Goal: Information Seeking & Learning: Learn about a topic

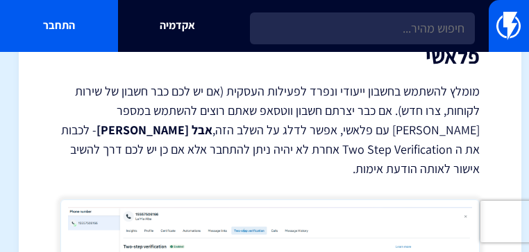
scroll to position [1457, 0]
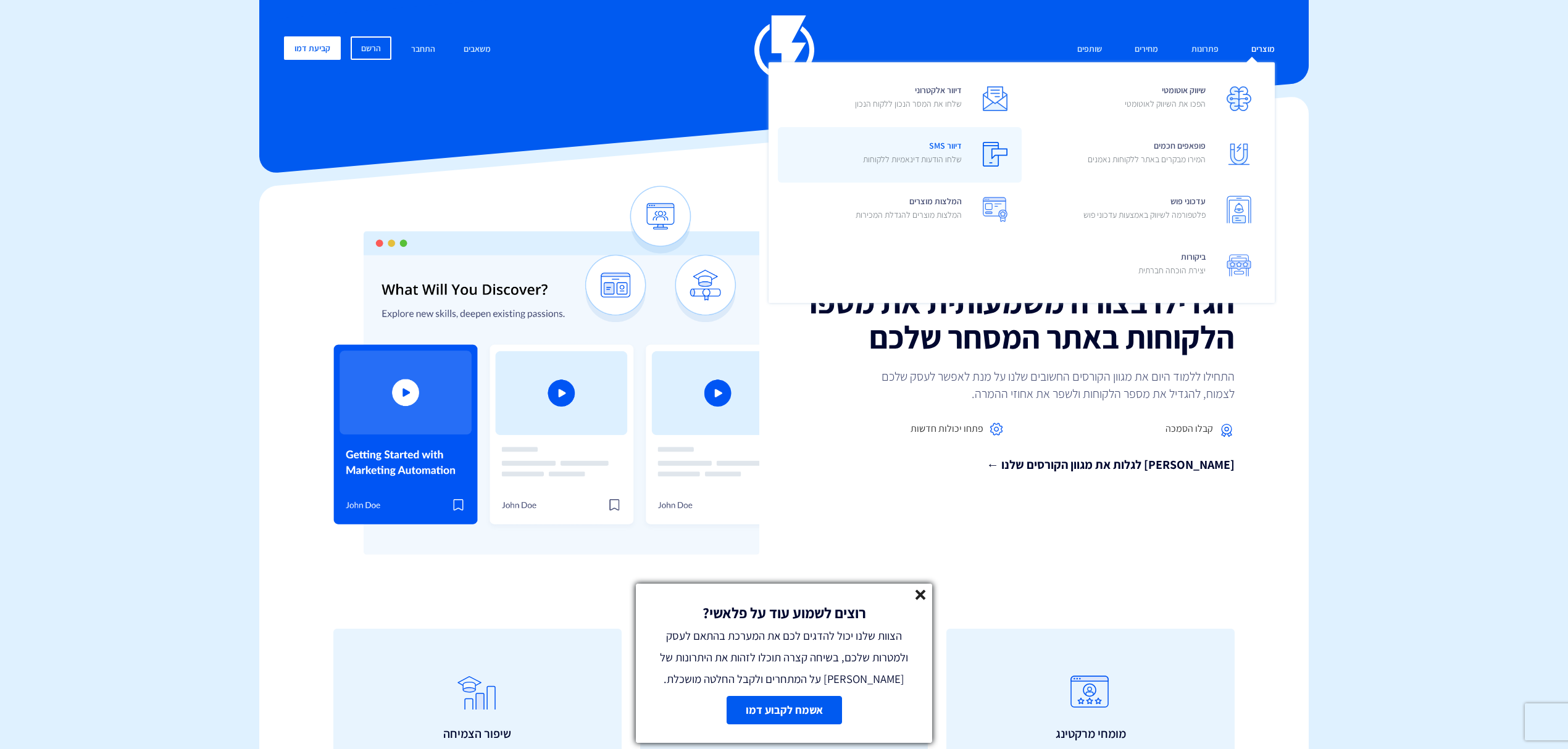
click at [470, 154] on p "שלחו הודעות דינאמיות ללקוחות" at bounding box center [912, 159] width 99 height 12
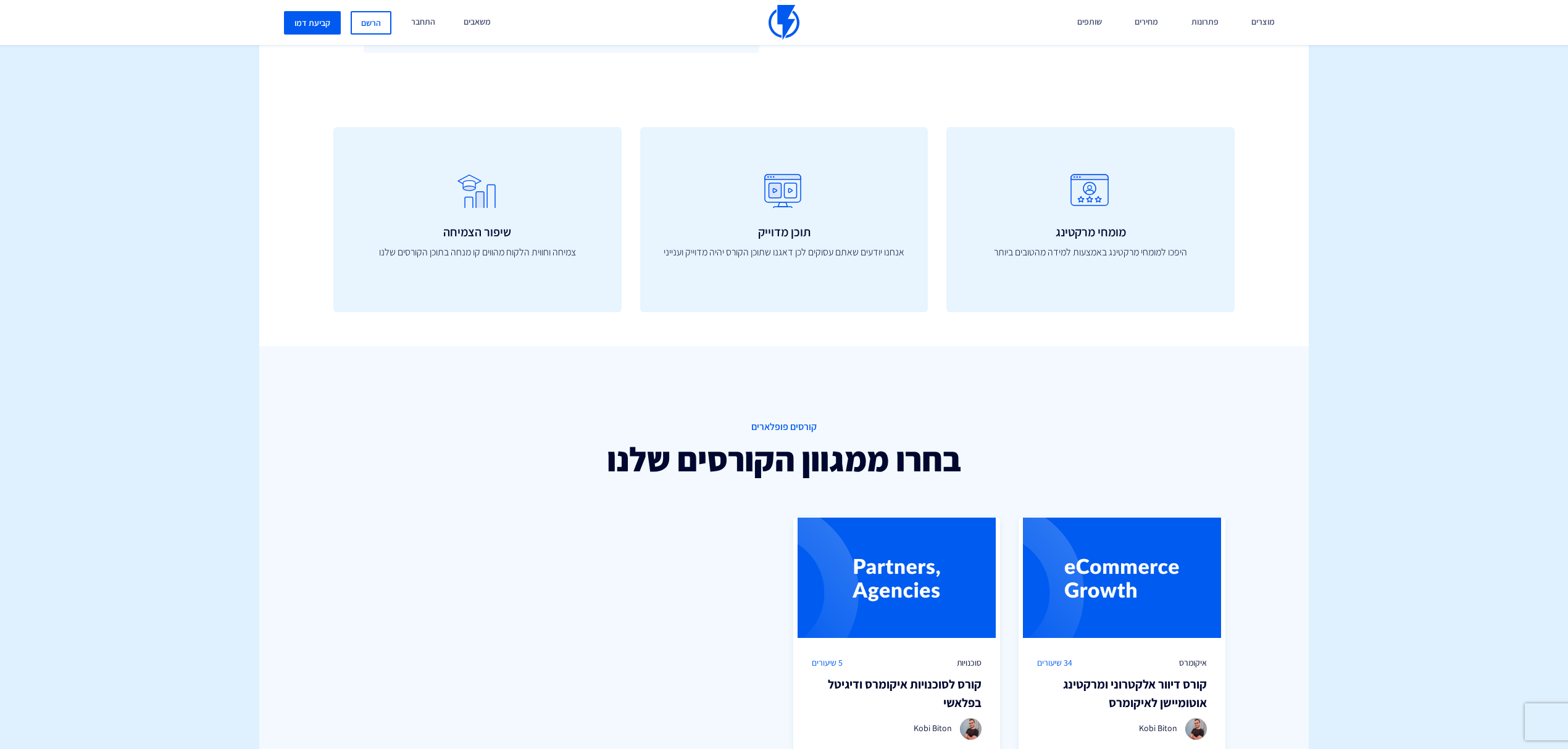
scroll to position [494, 0]
